Goal: Communication & Community: Participate in discussion

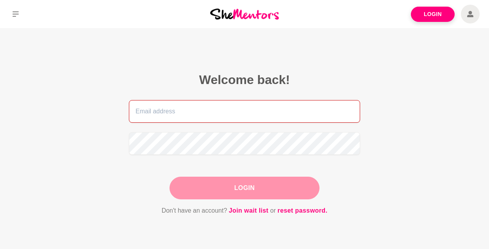
type input "[EMAIL_ADDRESS][DOMAIN_NAME]"
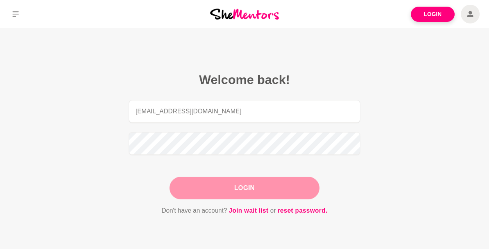
click at [205, 183] on button "Login" at bounding box center [244, 187] width 150 height 23
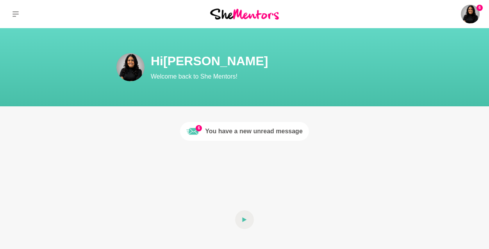
click at [265, 136] on link "6 You have a new unread message" at bounding box center [244, 131] width 129 height 19
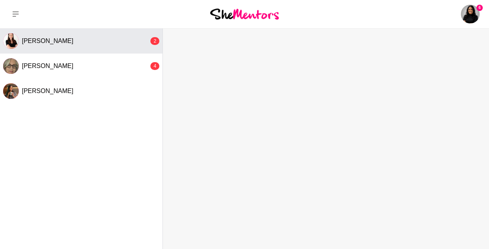
click at [63, 42] on span "[PERSON_NAME]" at bounding box center [48, 40] width 52 height 7
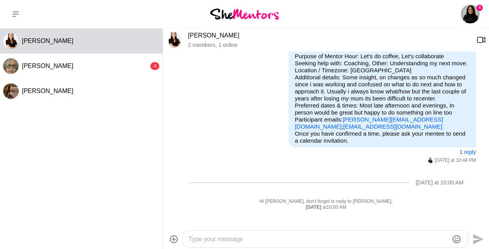
scroll to position [101, 0]
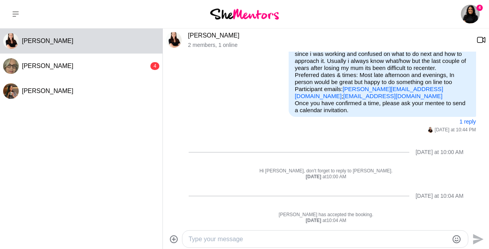
click at [227, 244] on div at bounding box center [324, 238] width 285 height 17
click at [224, 240] on textarea "Type your message" at bounding box center [319, 238] width 260 height 9
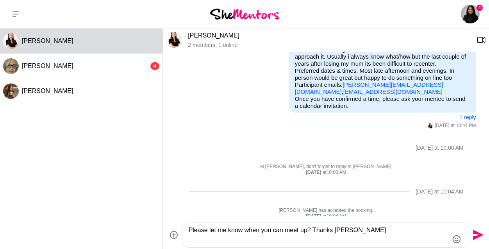
type textarea "Please let me know when you can meet up? Thanks [PERSON_NAME]"
click at [475, 234] on icon "Send" at bounding box center [478, 235] width 11 height 11
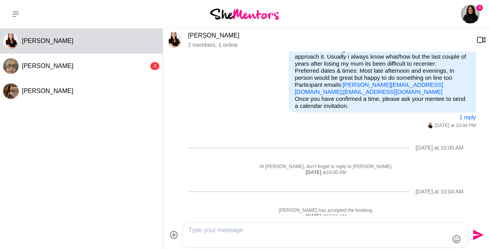
scroll to position [155, 0]
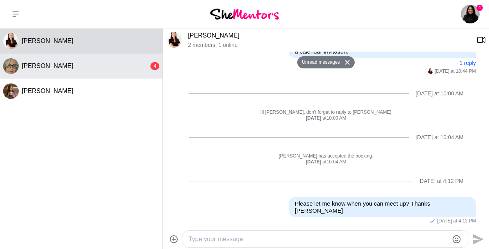
click at [47, 61] on button "[PERSON_NAME] 4" at bounding box center [81, 65] width 162 height 25
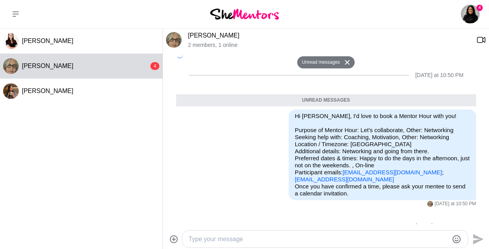
scroll to position [229, 0]
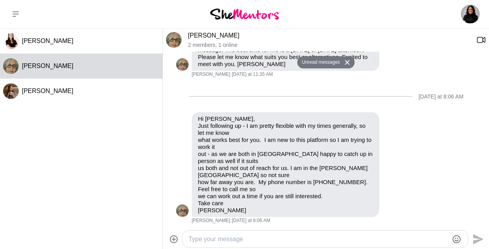
click at [261, 230] on div at bounding box center [324, 238] width 285 height 17
click at [247, 235] on textarea "Type your message" at bounding box center [319, 238] width 260 height 9
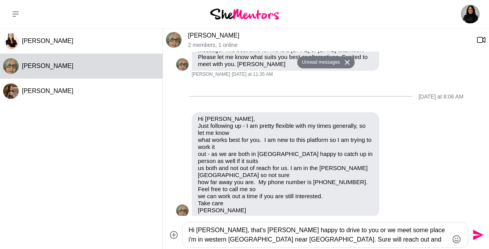
click at [383, 230] on textarea "Hi [PERSON_NAME], that's [PERSON_NAME] happy to drive to you or we meet some pl…" at bounding box center [319, 234] width 260 height 19
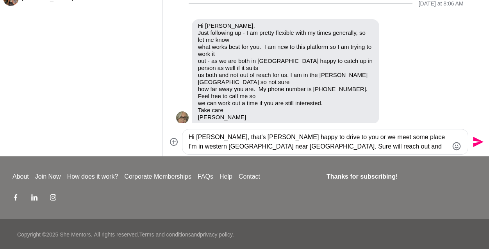
scroll to position [94, 0]
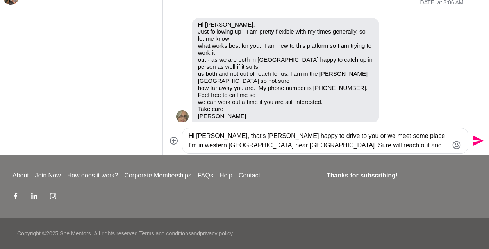
click at [427, 141] on textarea "Hi [PERSON_NAME], that's [PERSON_NAME] happy to drive to you or we meet some pl…" at bounding box center [319, 140] width 260 height 19
click at [424, 136] on textarea "Hi [PERSON_NAME], that's [PERSON_NAME] happy to drive to you or we meet some pl…" at bounding box center [319, 140] width 260 height 19
type textarea "Hi [PERSON_NAME], that's [PERSON_NAME] happy to drive to you or we meet some pl…"
click at [479, 140] on icon "Send" at bounding box center [478, 140] width 11 height 11
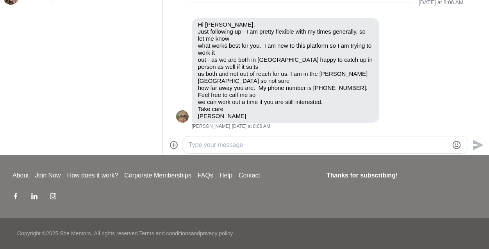
scroll to position [297, 0]
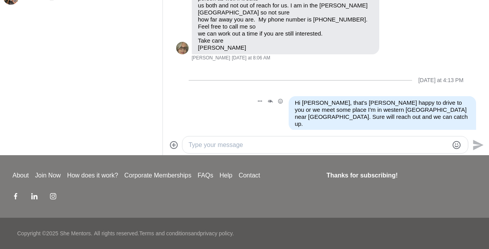
click at [251, 110] on div "Reply Pin Mark as unread Edit Message Delete Hi [PERSON_NAME], that's [PERSON_N…" at bounding box center [326, 116] width 300 height 41
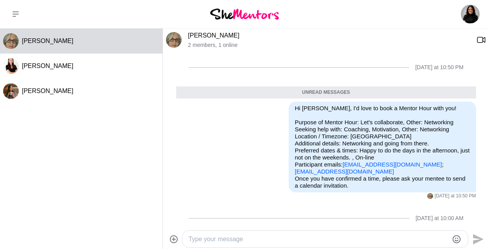
scroll to position [0, 0]
click at [11, 14] on button at bounding box center [15, 14] width 31 height 28
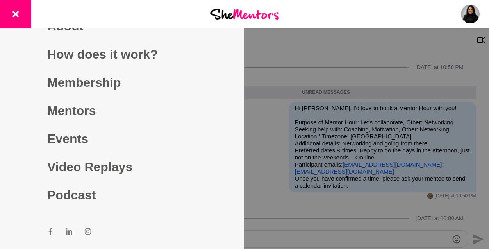
click at [247, 17] on img at bounding box center [244, 14] width 69 height 11
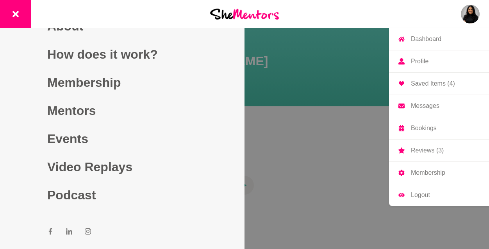
click at [440, 41] on p "Dashboard" at bounding box center [426, 39] width 30 height 6
click at [436, 41] on p "Dashboard" at bounding box center [426, 39] width 30 height 6
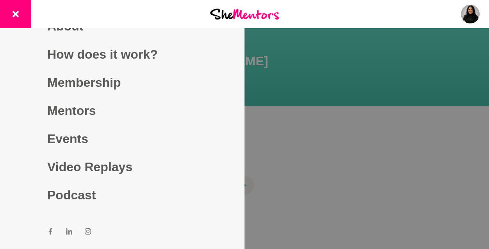
click at [13, 14] on icon at bounding box center [15, 14] width 6 height 6
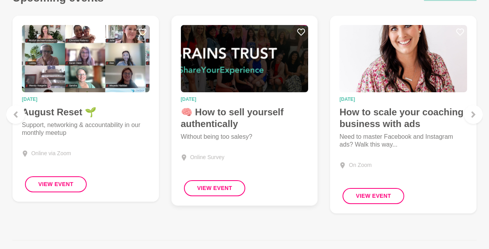
scroll to position [803, 0]
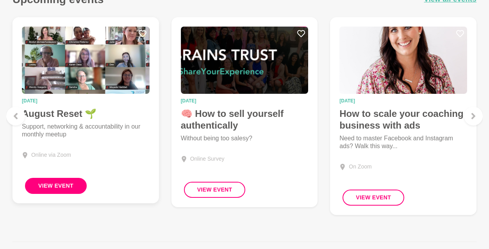
click at [77, 179] on button "View Event" at bounding box center [56, 186] width 62 height 16
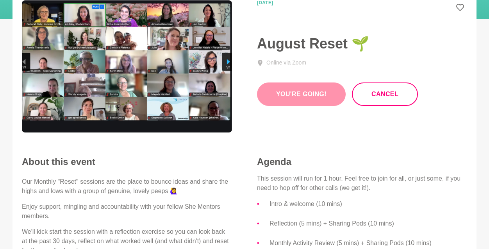
scroll to position [52, 0]
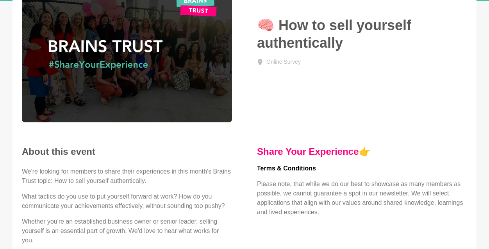
scroll to position [71, 0]
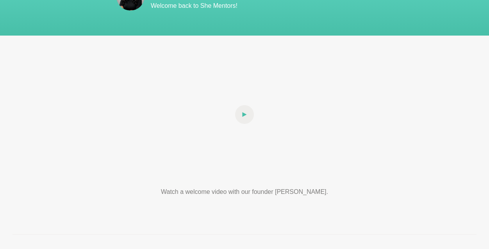
scroll to position [826, 0]
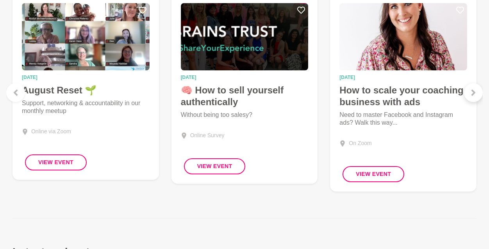
click at [473, 92] on icon at bounding box center [473, 92] width 4 height 6
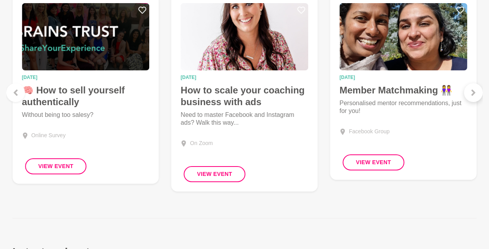
click at [473, 92] on icon at bounding box center [473, 92] width 4 height 6
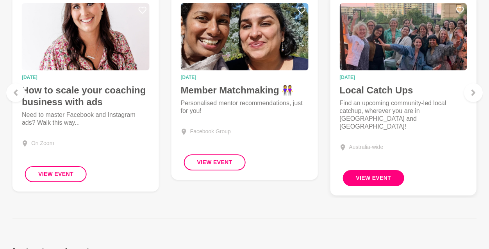
click at [381, 170] on button "View Event" at bounding box center [373, 178] width 62 height 16
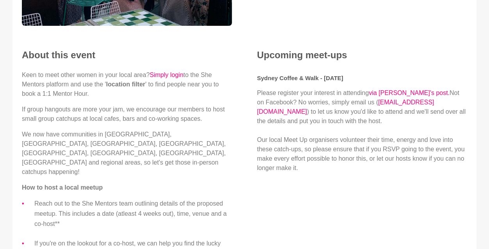
scroll to position [222, 0]
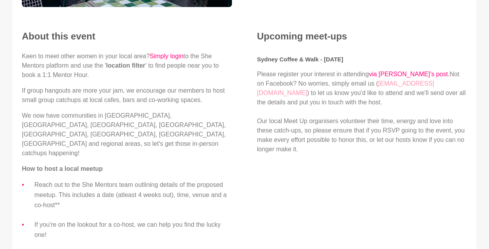
click at [405, 85] on link "[EMAIL_ADDRESS][DOMAIN_NAME]" at bounding box center [345, 88] width 177 height 16
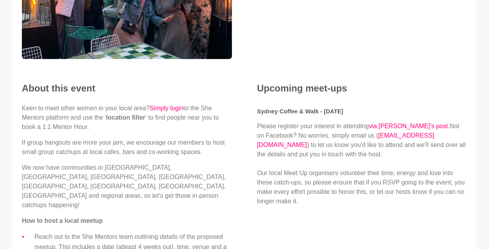
scroll to position [178, 0]
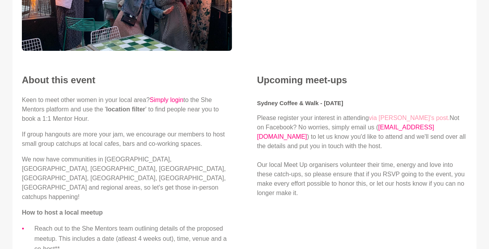
click at [387, 114] on link "via [PERSON_NAME]'s post." at bounding box center [408, 117] width 81 height 7
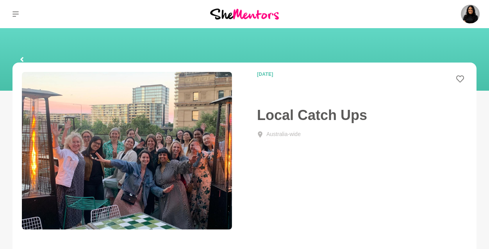
scroll to position [0, 0]
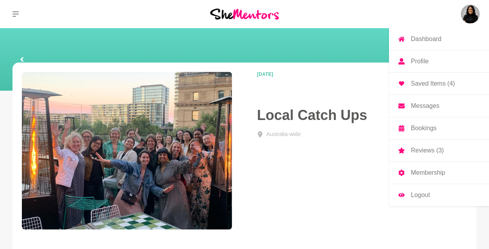
click at [424, 108] on p "Messages" at bounding box center [425, 106] width 28 height 6
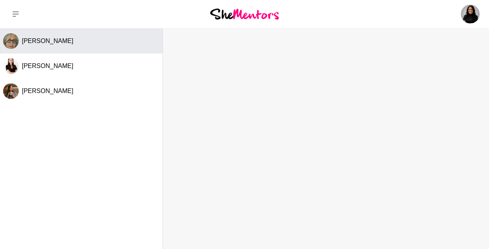
click at [49, 48] on button "[PERSON_NAME]" at bounding box center [81, 40] width 162 height 25
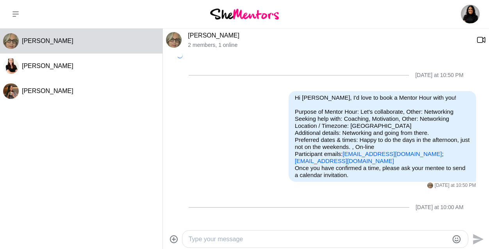
scroll to position [279, 0]
